Goal: Navigation & Orientation: Understand site structure

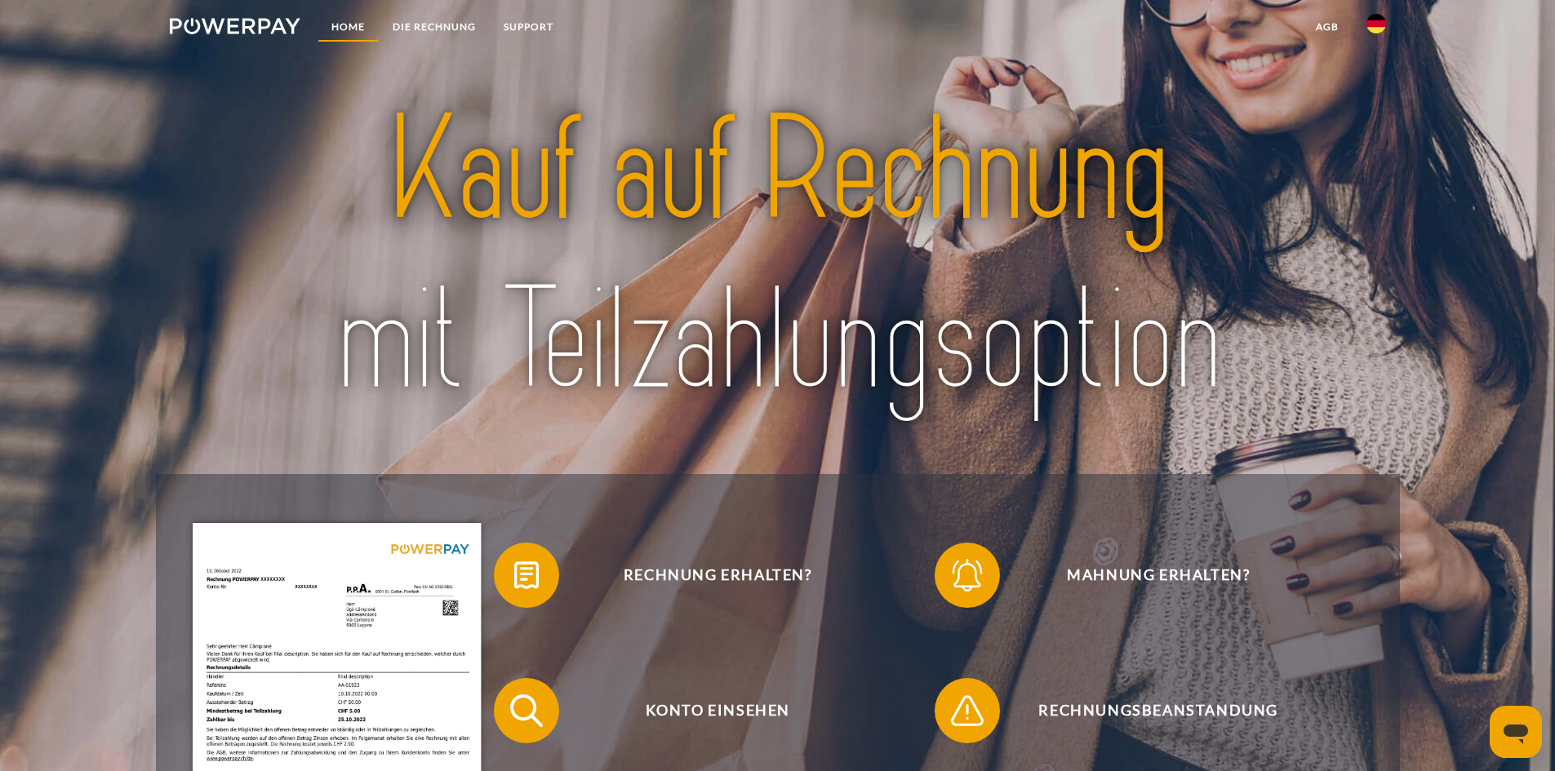
click at [363, 29] on link "Home" at bounding box center [347, 26] width 61 height 29
click at [562, 29] on link "SUPPORT" at bounding box center [529, 26] width 78 height 29
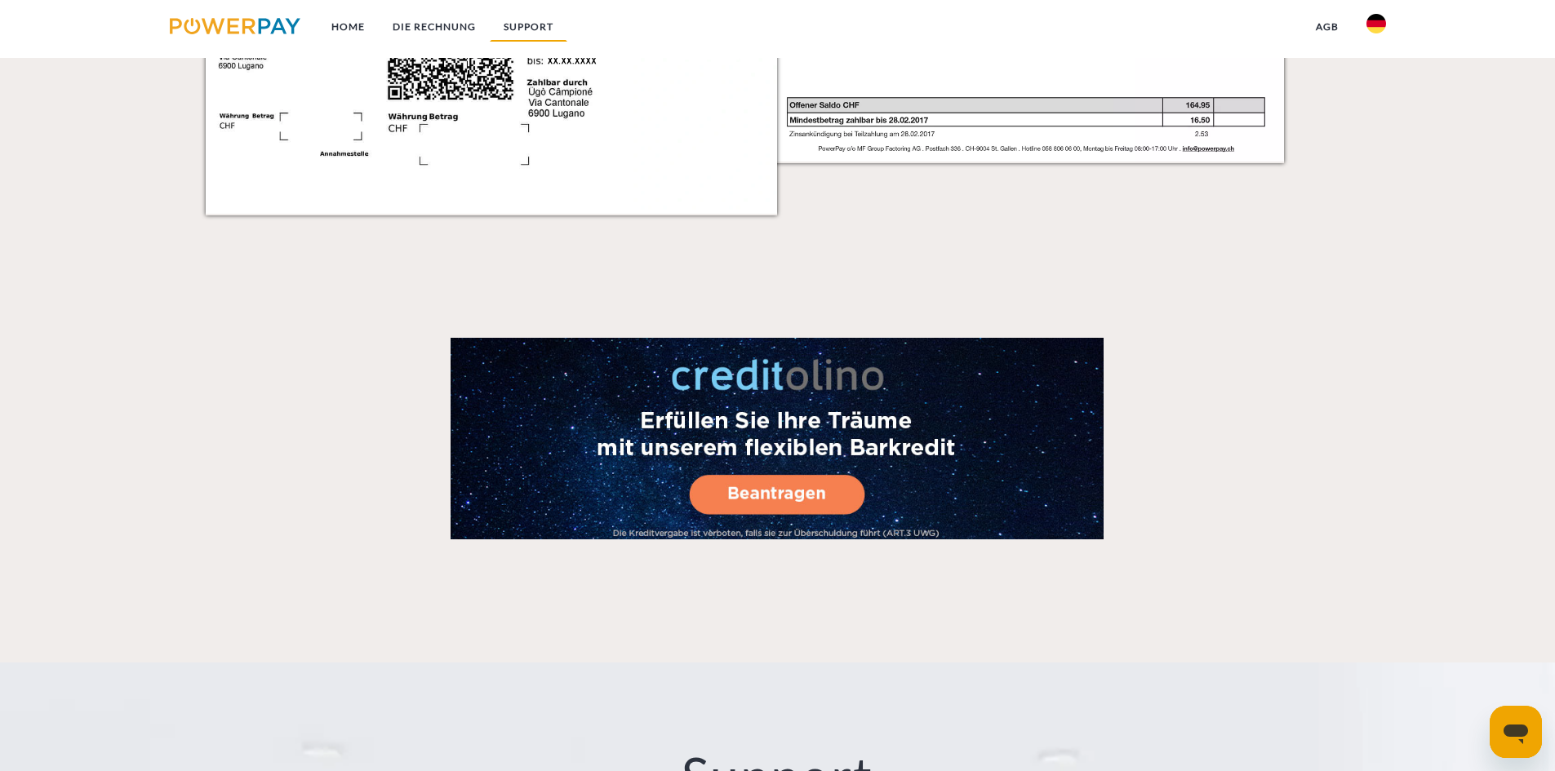
scroll to position [2869, 0]
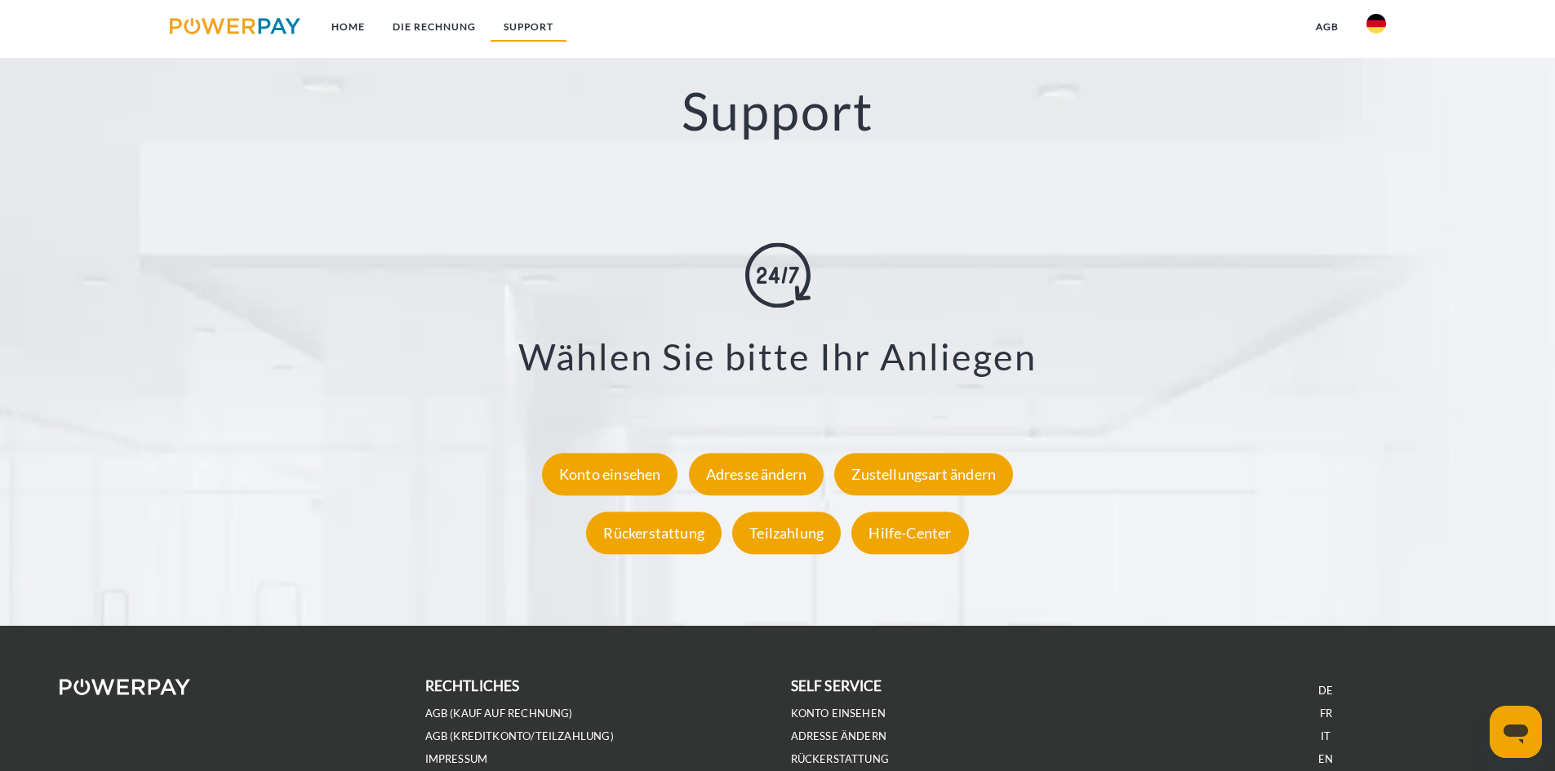
click at [552, 36] on link "SUPPORT" at bounding box center [529, 26] width 78 height 29
click at [507, 18] on link "SUPPORT" at bounding box center [529, 26] width 78 height 29
click at [472, 26] on link "DIE RECHNUNG" at bounding box center [434, 26] width 111 height 29
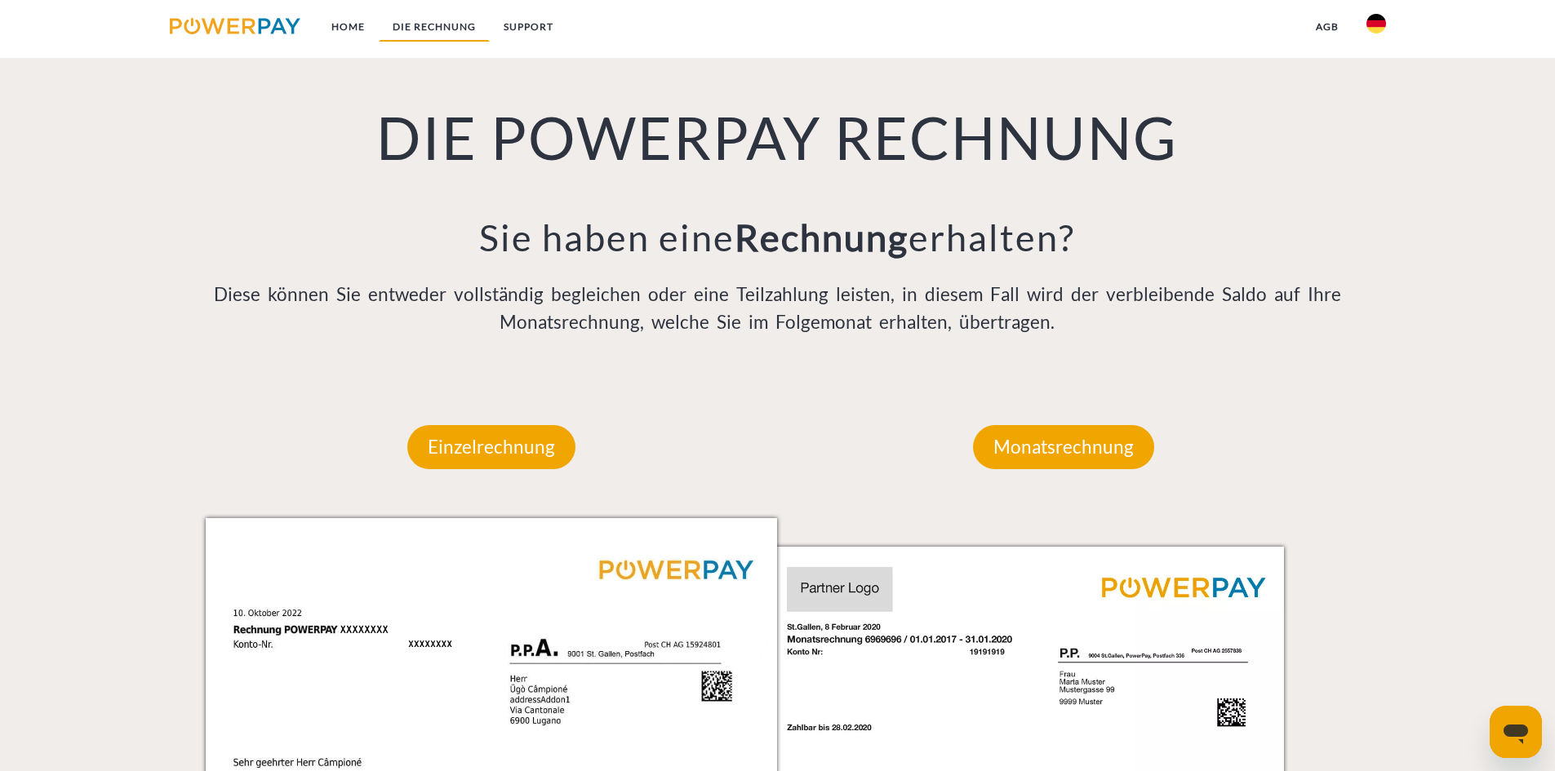
scroll to position [1071, 0]
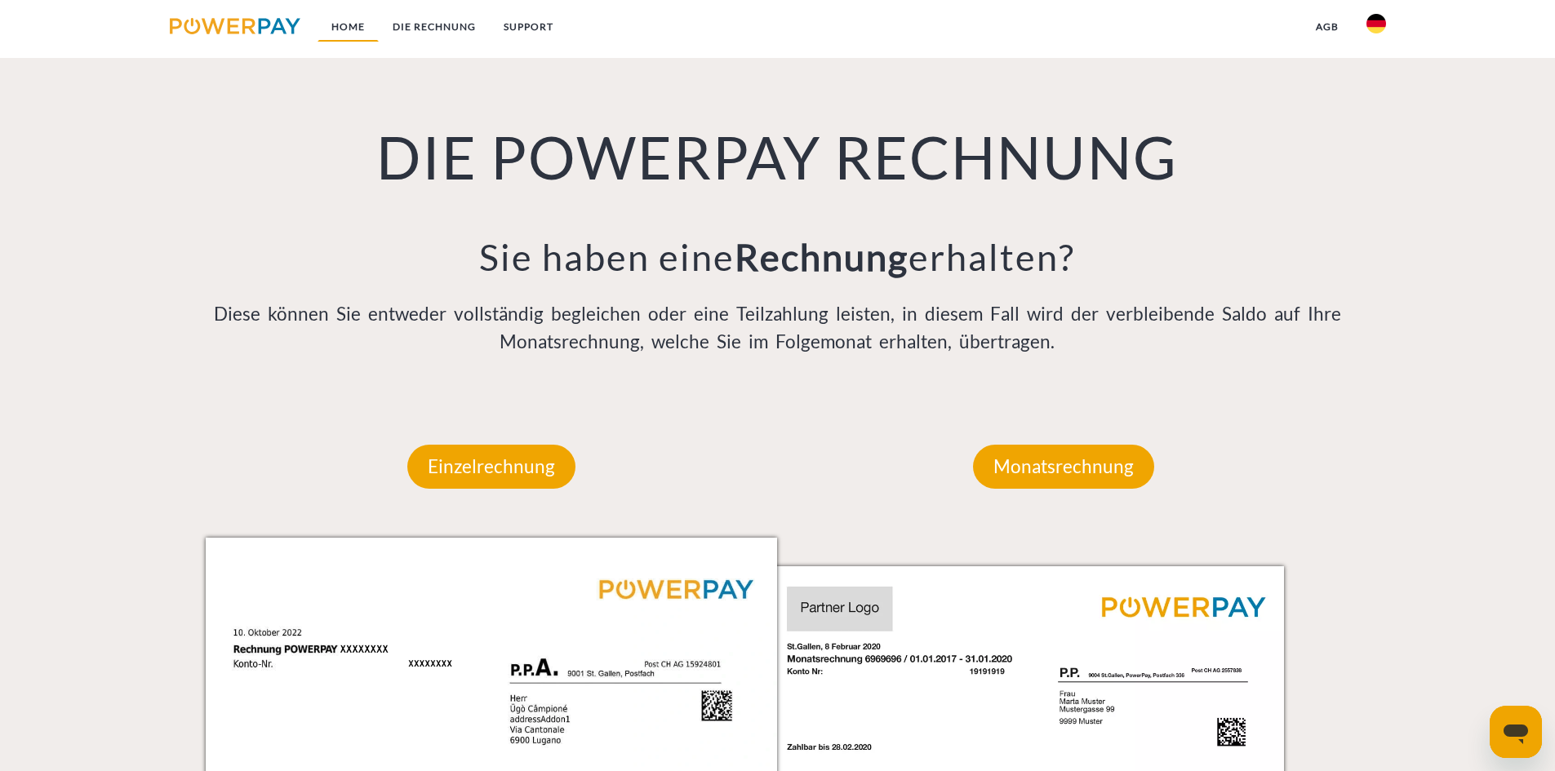
click at [349, 27] on link "Home" at bounding box center [347, 26] width 61 height 29
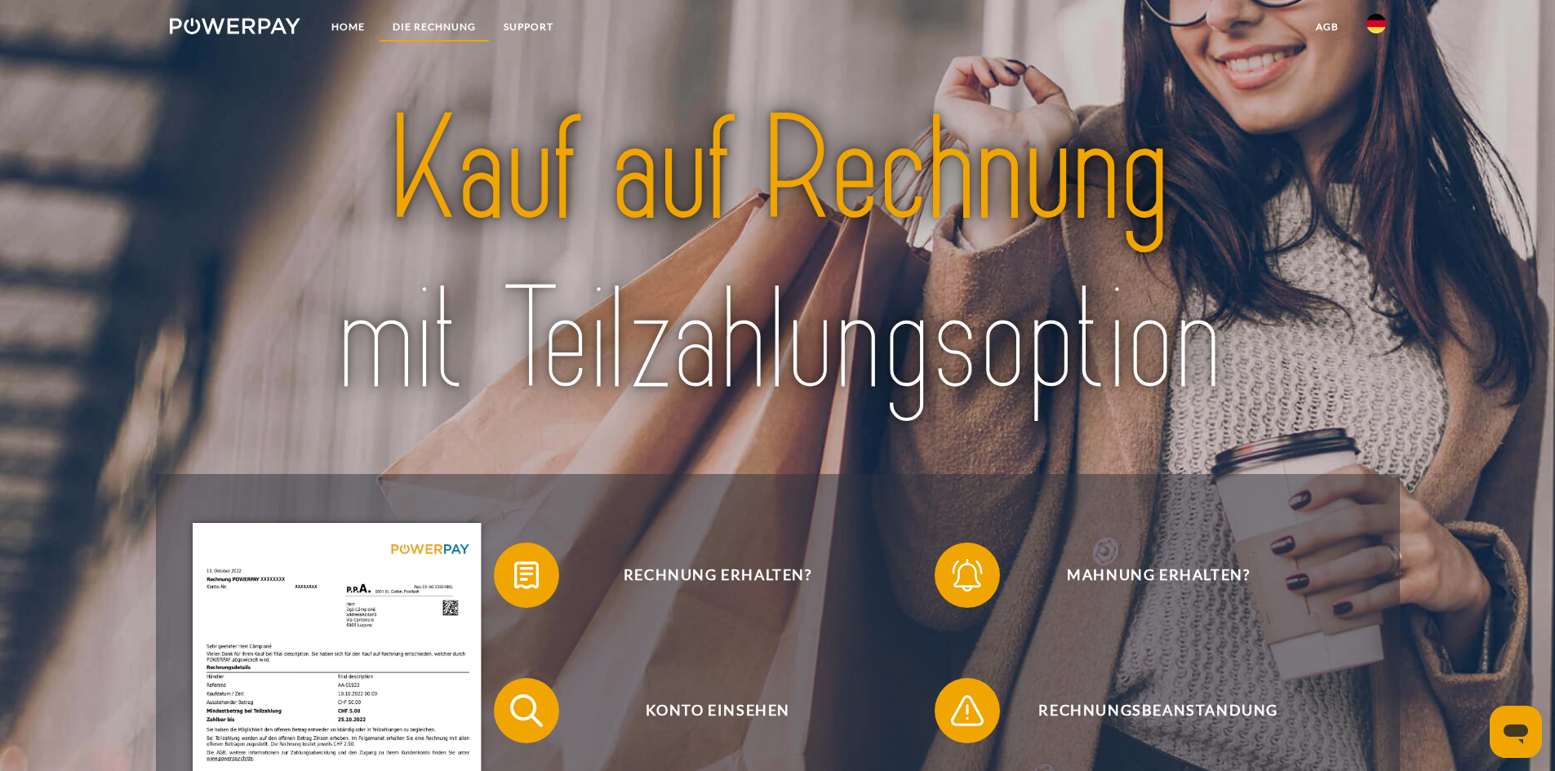
click at [408, 19] on link "DIE RECHNUNG" at bounding box center [434, 26] width 111 height 29
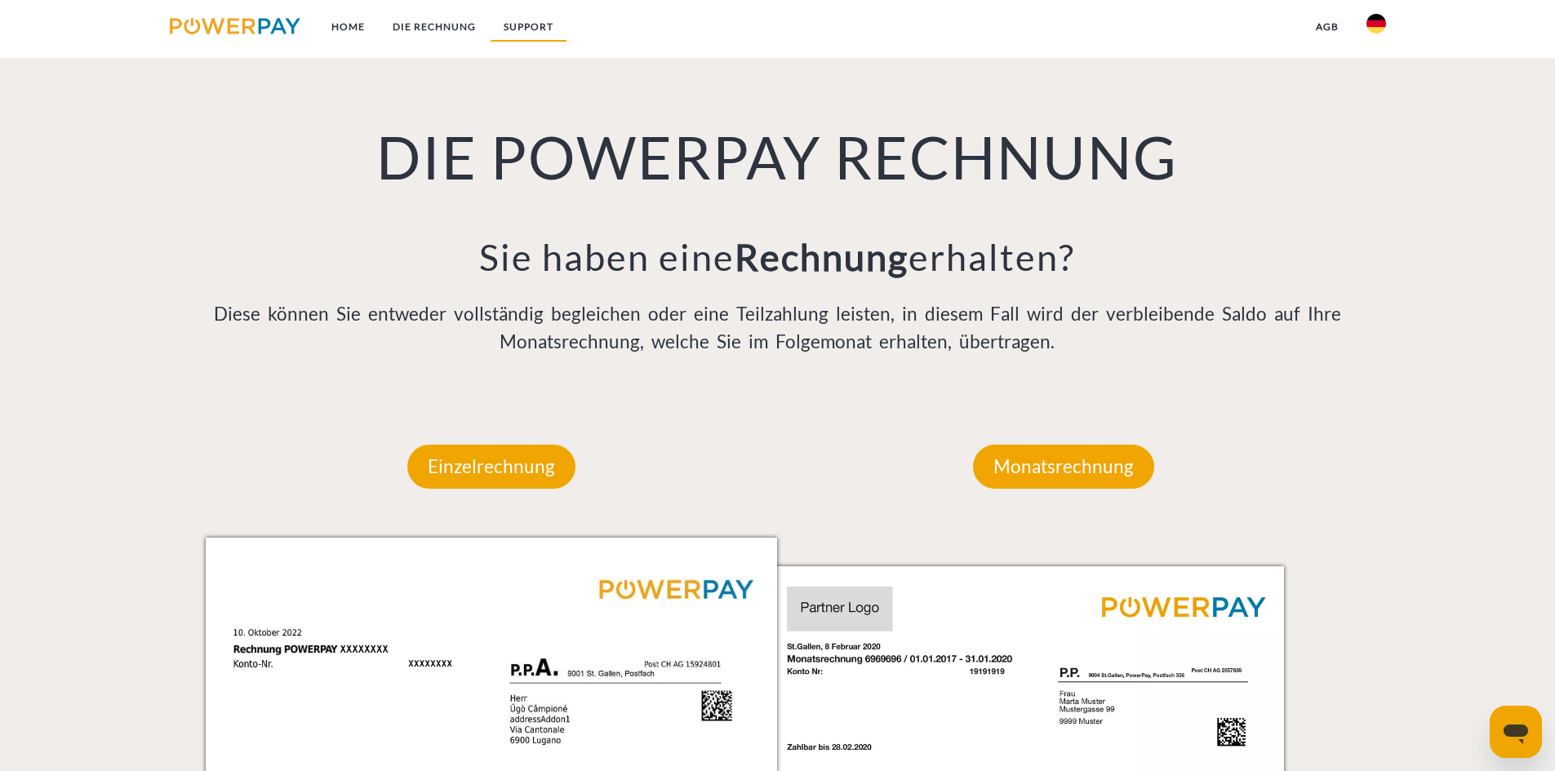
click at [513, 27] on link "SUPPORT" at bounding box center [529, 26] width 78 height 29
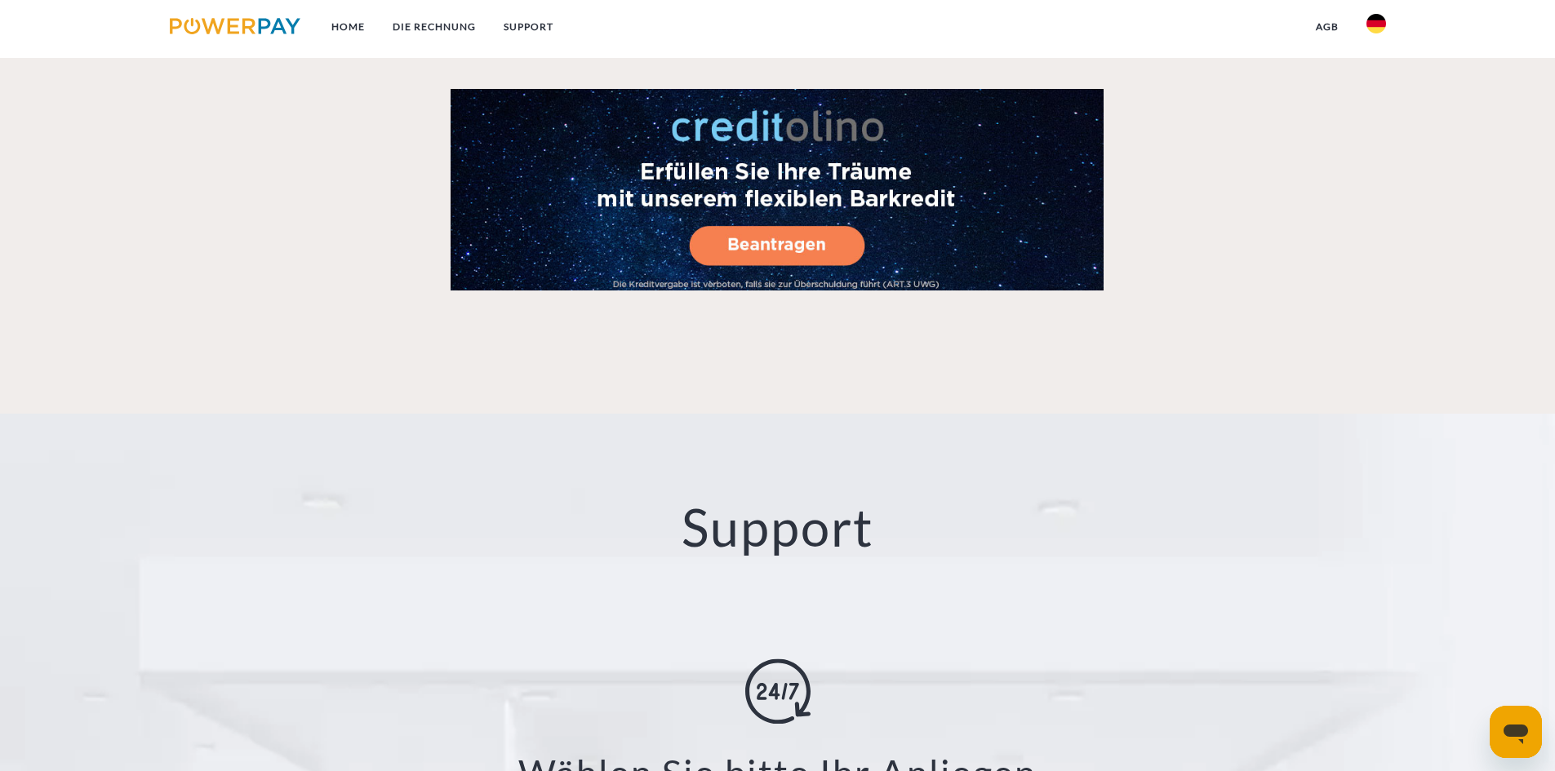
scroll to position [2869, 0]
